Goal: Information Seeking & Learning: Learn about a topic

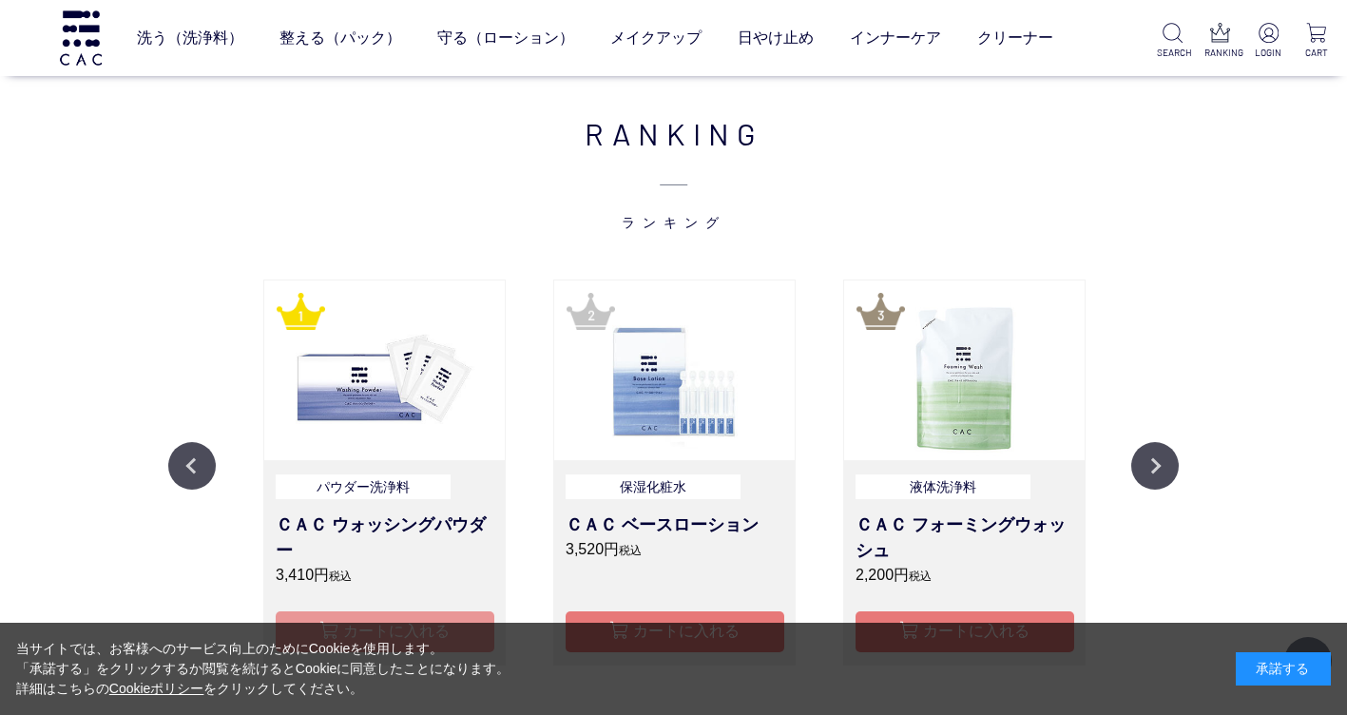
scroll to position [2091, 0]
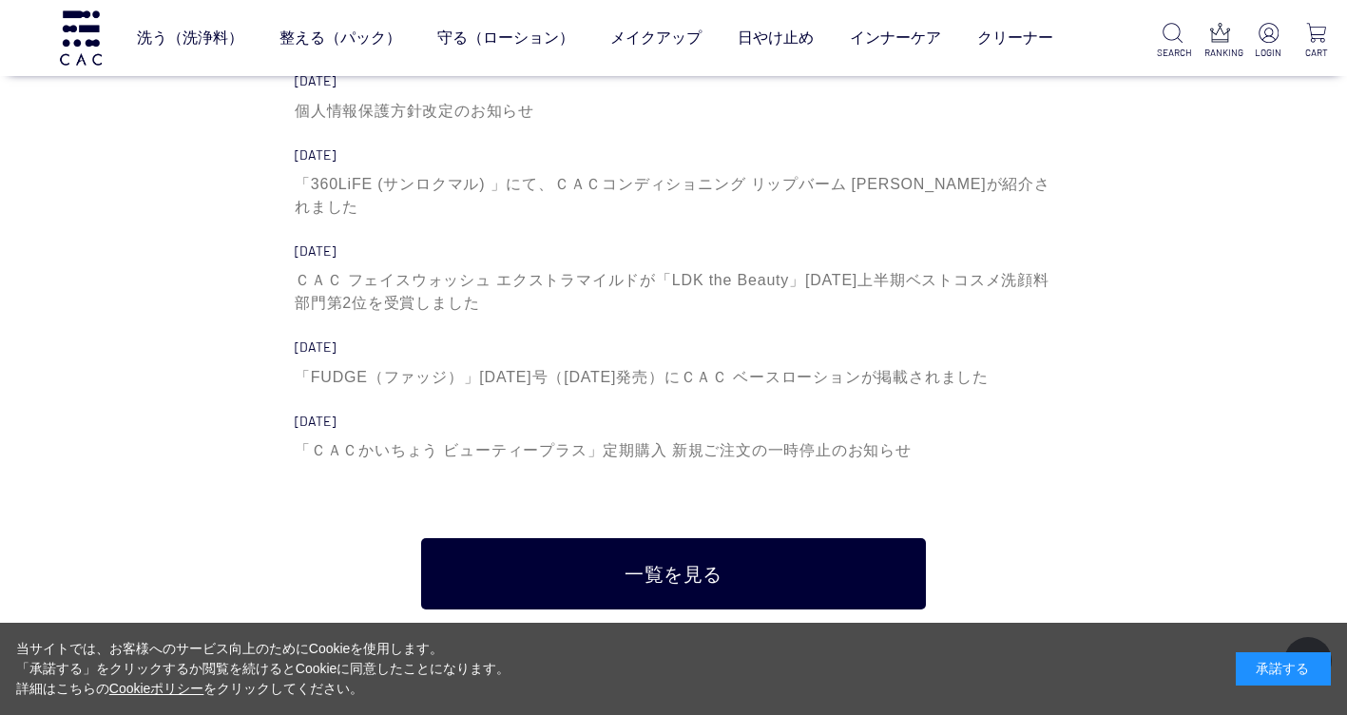
scroll to position [6274, 0]
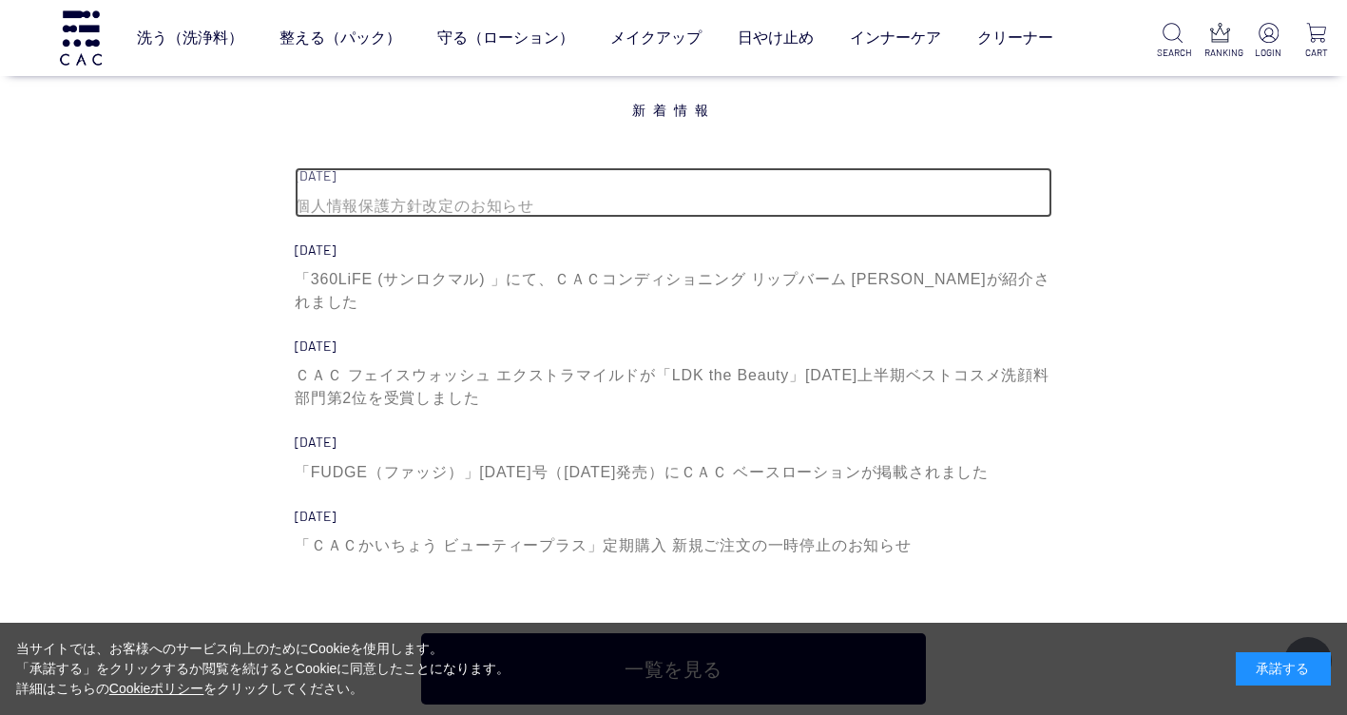
click at [450, 206] on div "個人情報保護方針改定のお知らせ" at bounding box center [674, 206] width 758 height 23
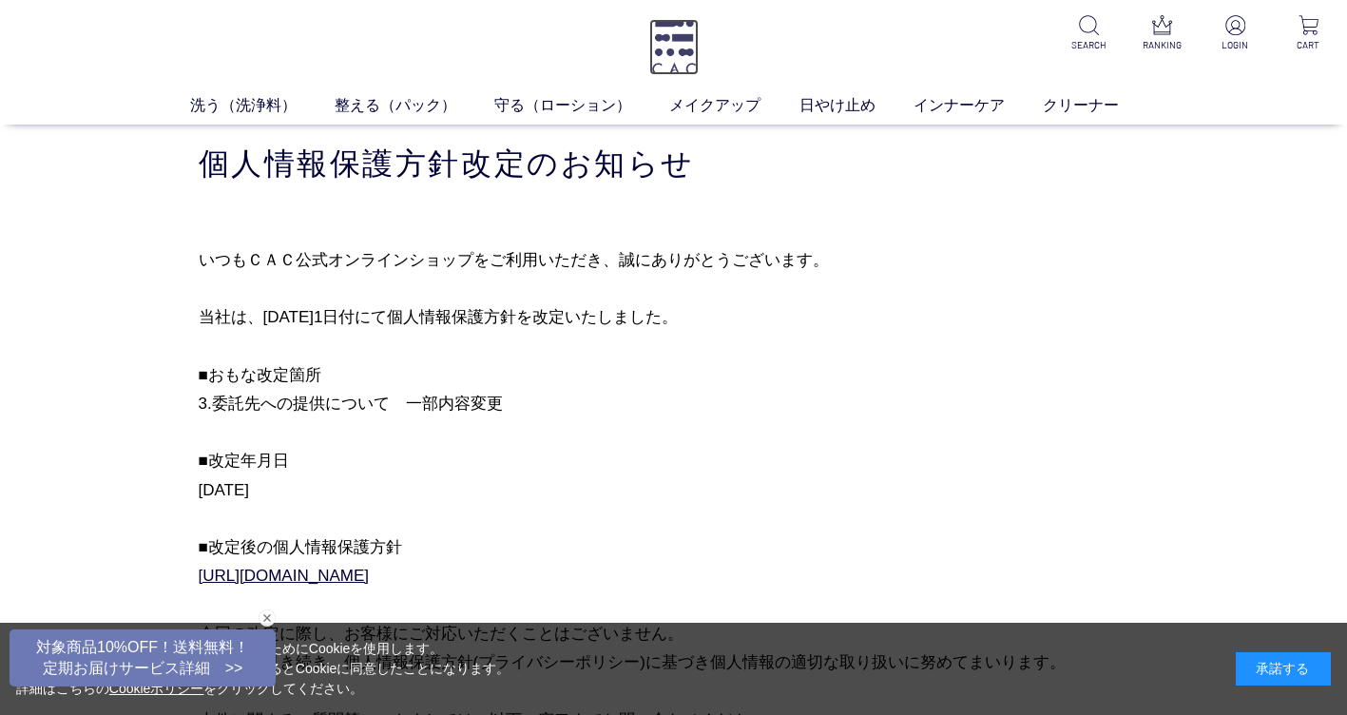
click at [667, 29] on img at bounding box center [673, 47] width 49 height 56
